Goal: Navigation & Orientation: Find specific page/section

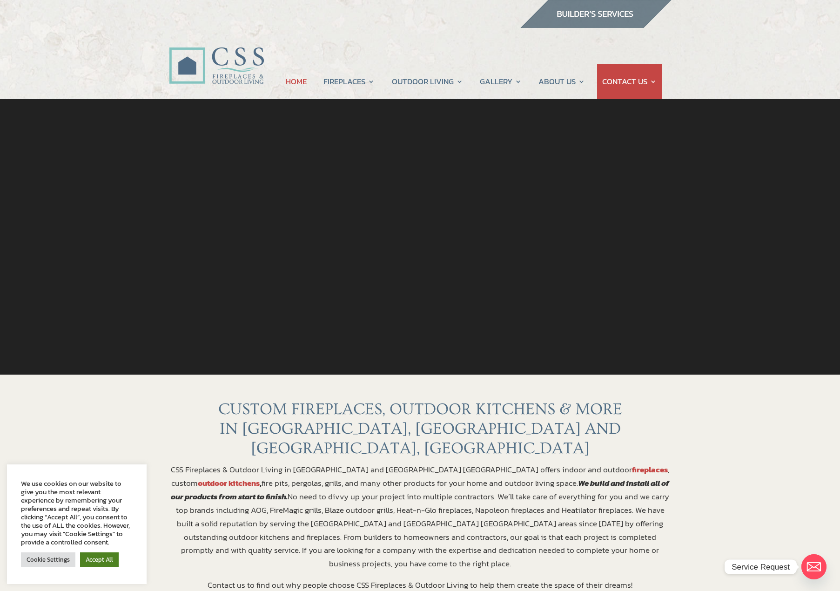
click at [95, 559] on link "Accept All" at bounding box center [99, 560] width 39 height 14
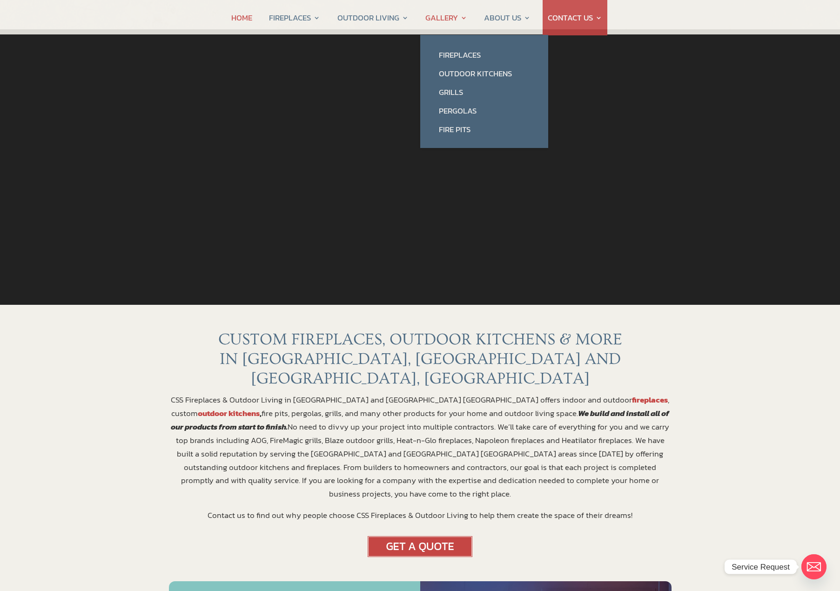
scroll to position [47, 0]
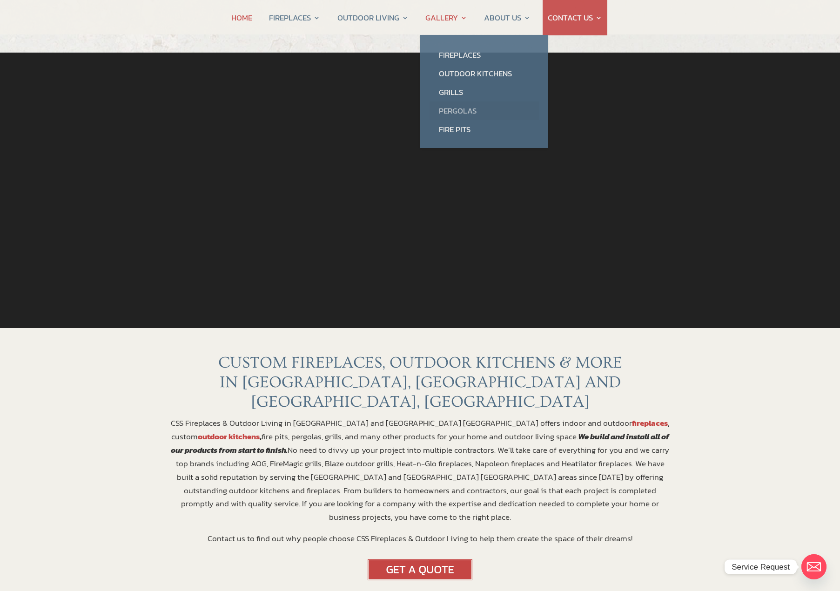
click at [454, 111] on link "Pergolas" at bounding box center [484, 110] width 109 height 19
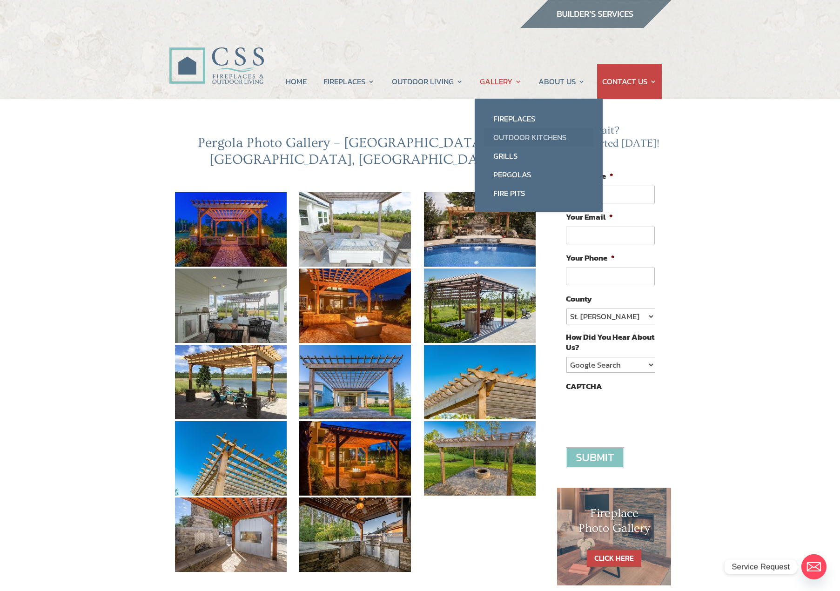
click at [519, 134] on link "Outdoor Kitchens" at bounding box center [538, 137] width 109 height 19
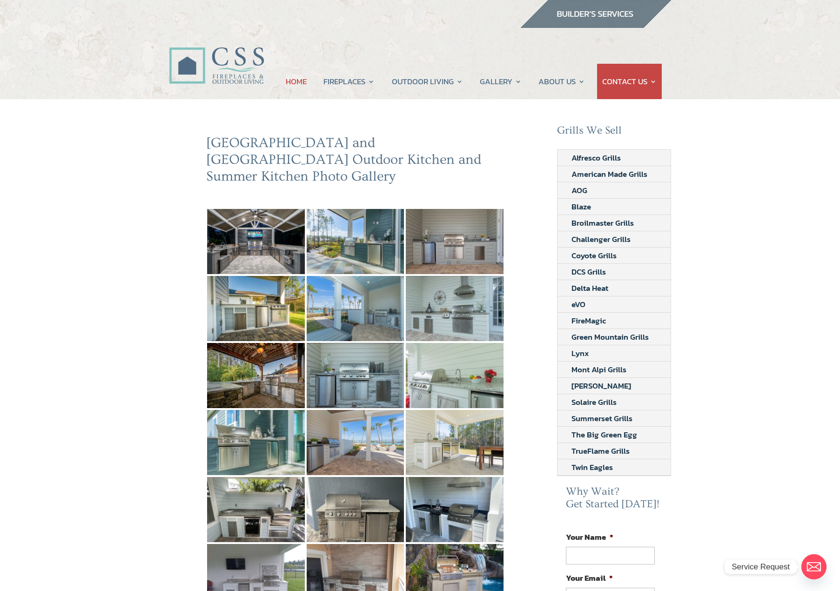
click at [290, 78] on link "HOME" at bounding box center [296, 81] width 21 height 35
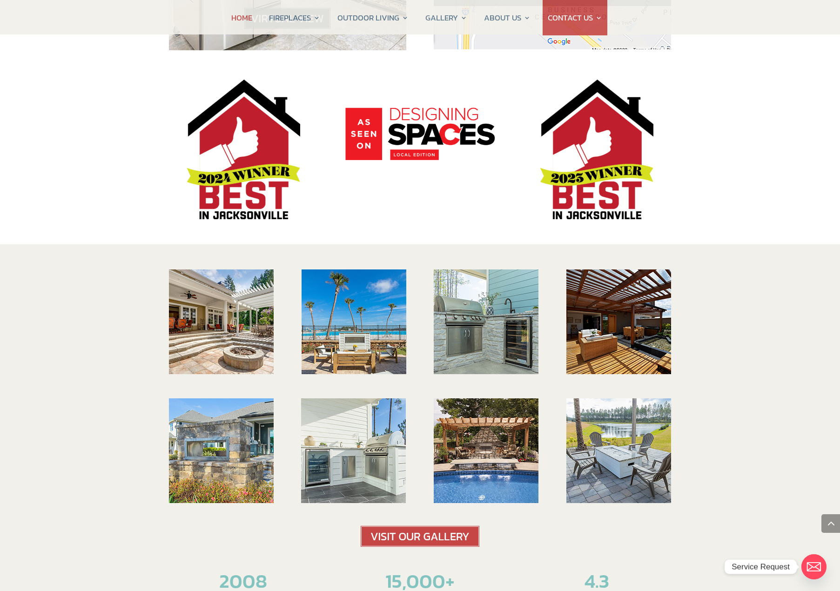
scroll to position [1303, 0]
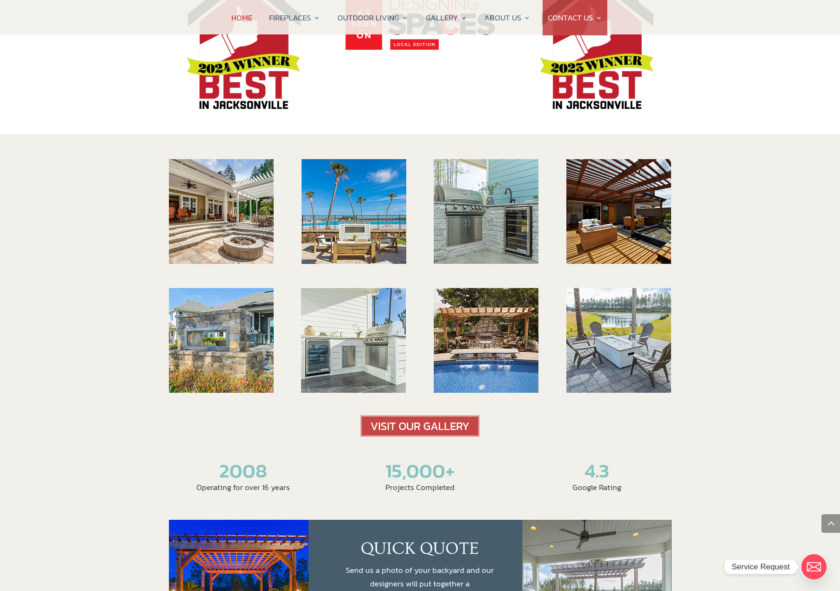
click at [413, 416] on img at bounding box center [420, 426] width 119 height 21
